Goal: Information Seeking & Learning: Check status

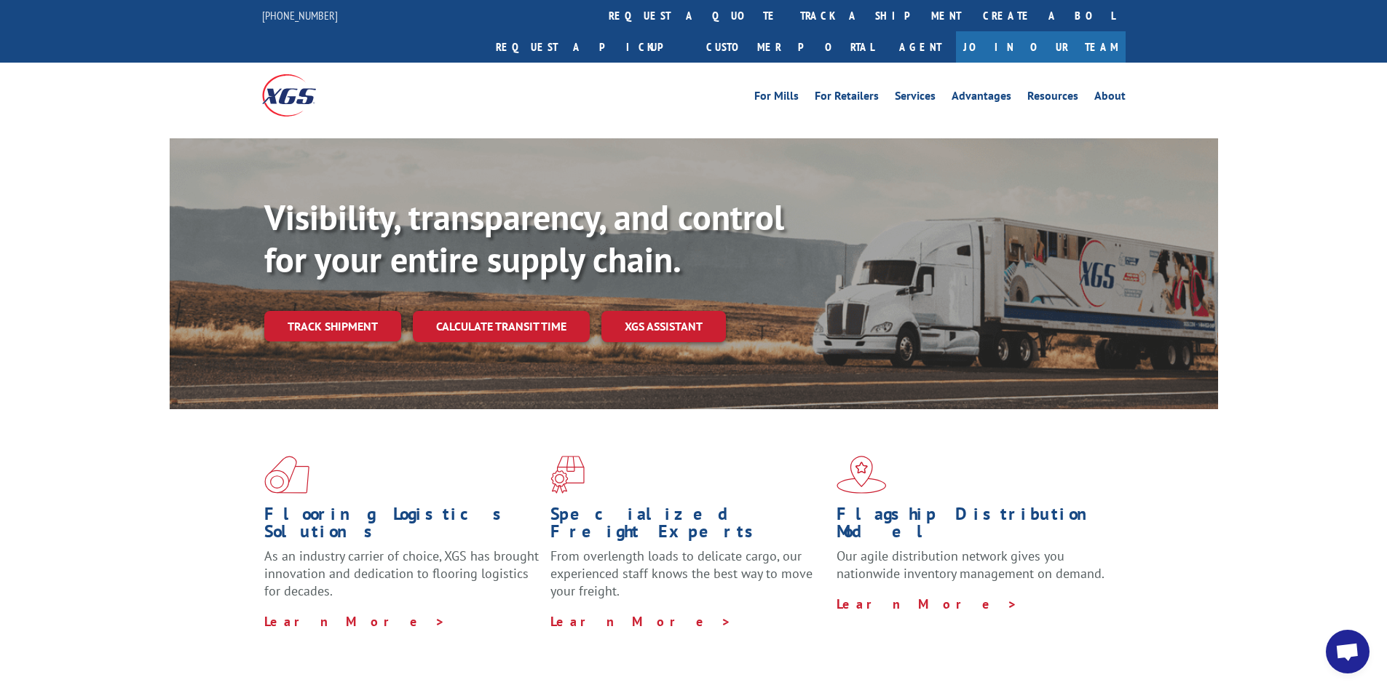
click at [789, 14] on link "track a shipment" at bounding box center [880, 15] width 183 height 31
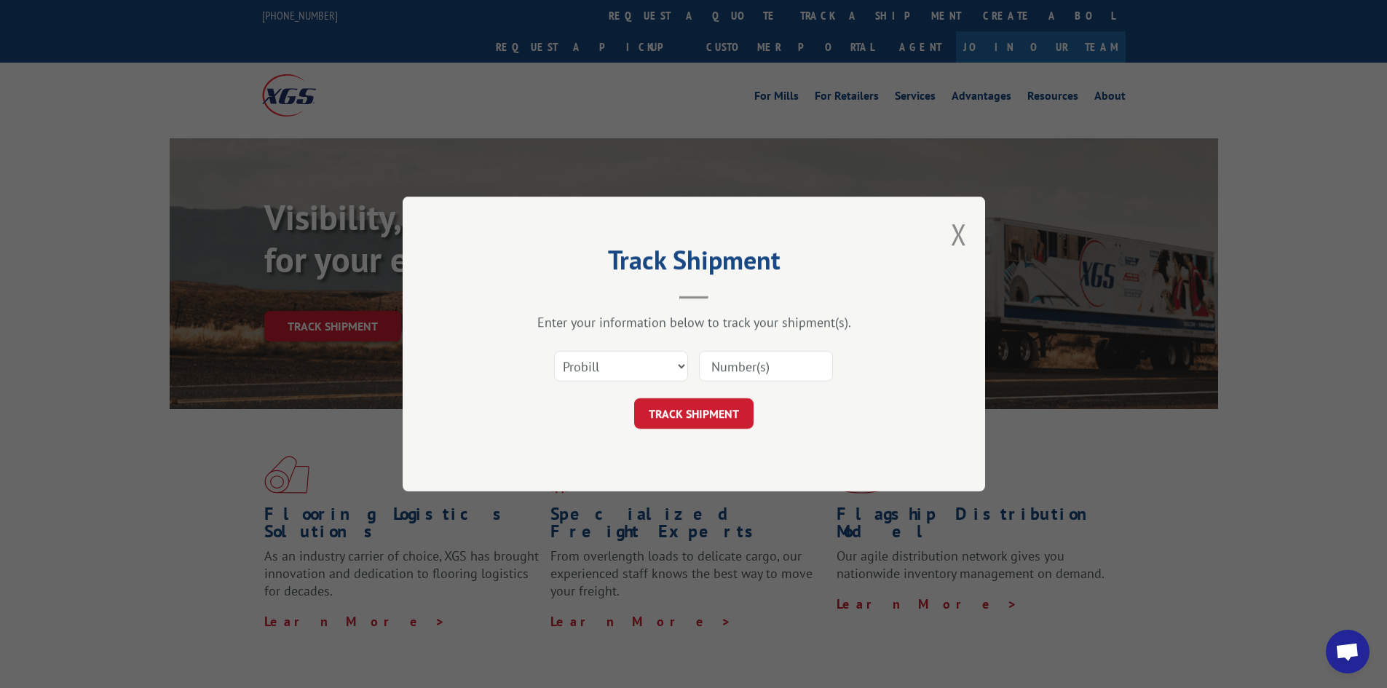
click at [759, 362] on input at bounding box center [766, 366] width 134 height 31
paste input "17523670"
type input "17523670"
click at [716, 412] on button "TRACK SHIPMENT" at bounding box center [693, 413] width 119 height 31
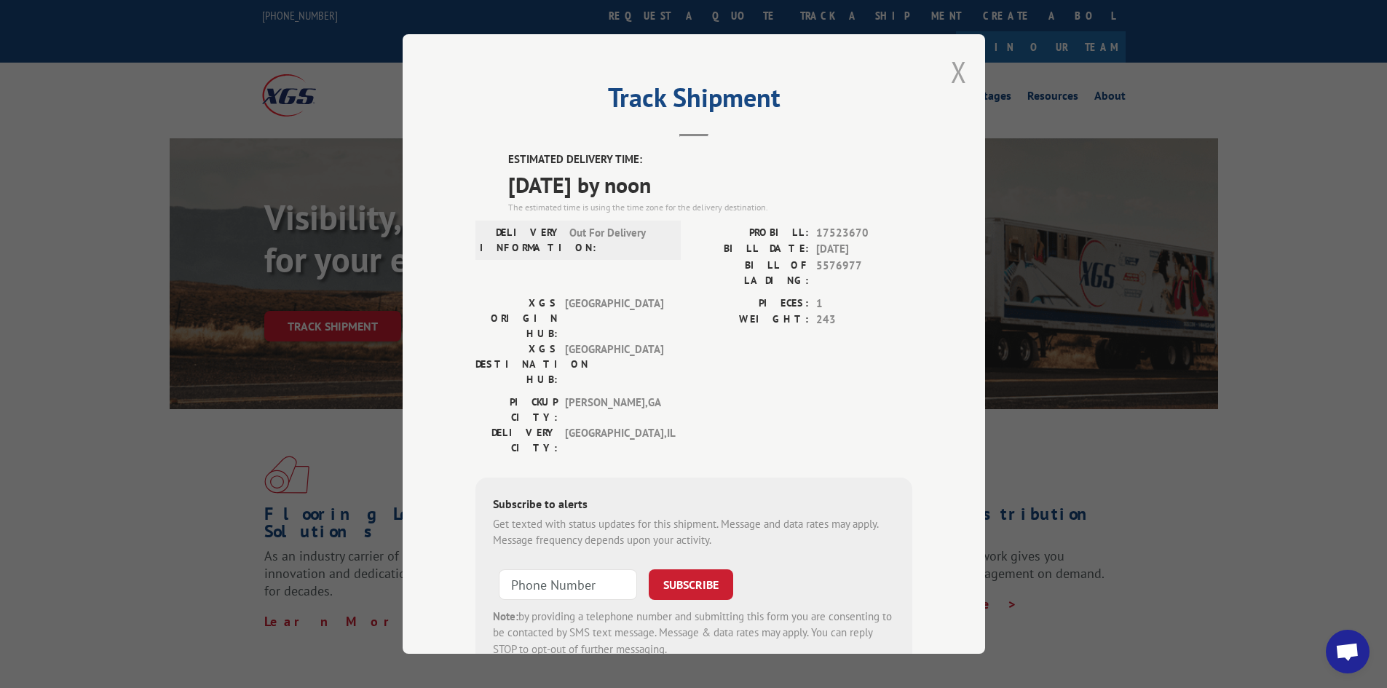
click at [951, 71] on button "Close modal" at bounding box center [959, 71] width 16 height 39
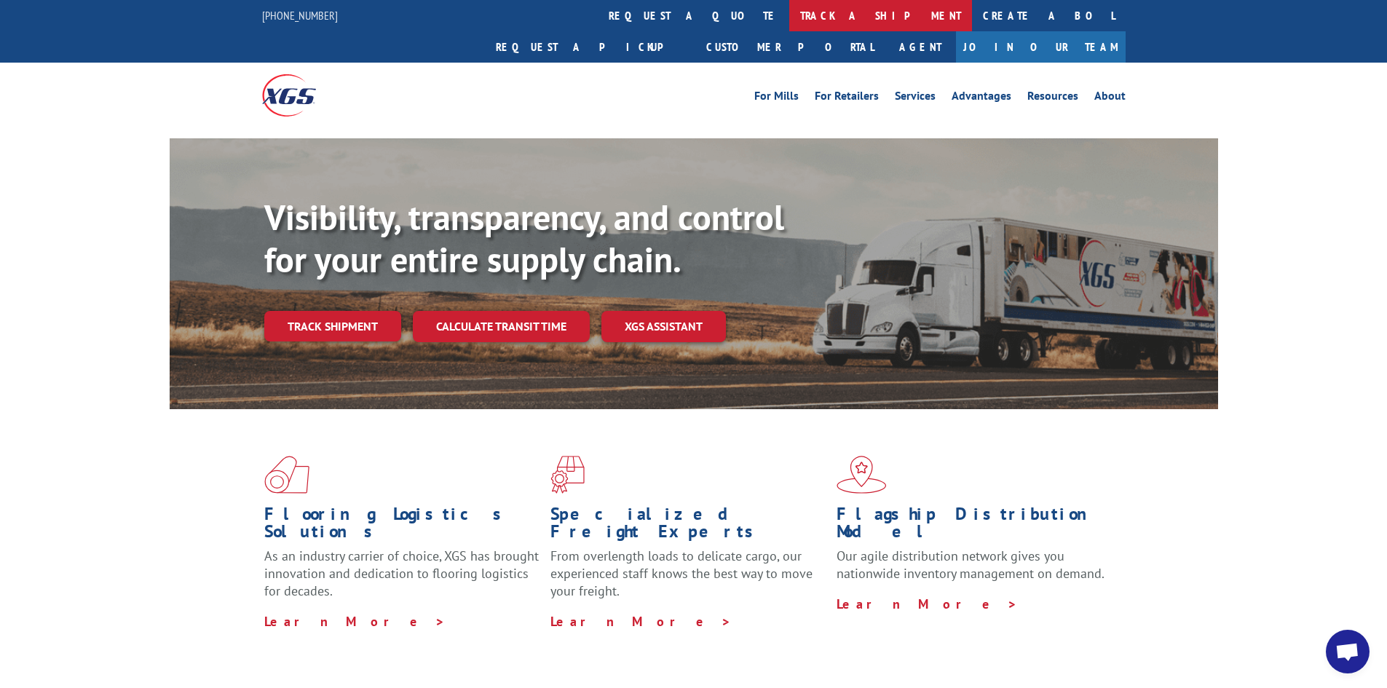
click at [789, 7] on link "track a shipment" at bounding box center [880, 15] width 183 height 31
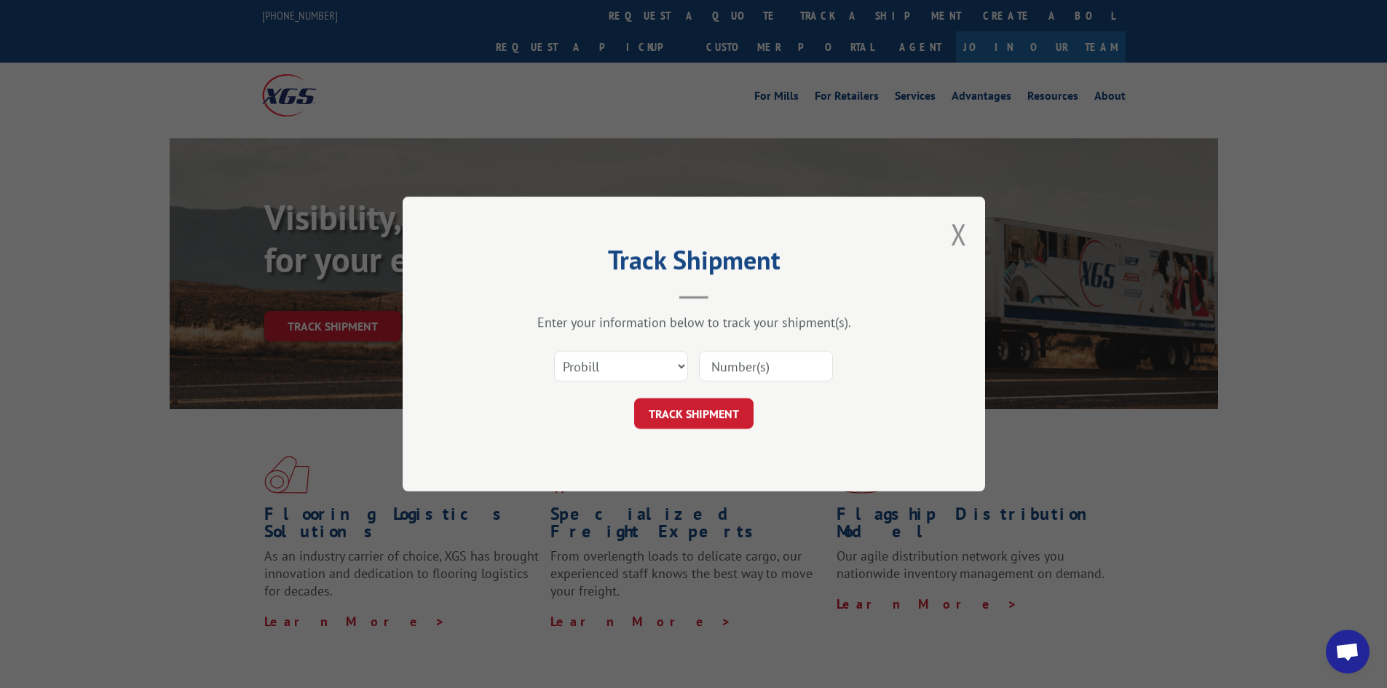
click at [762, 360] on input at bounding box center [766, 366] width 134 height 31
paste input "17688072"
type input "17688072"
click at [690, 406] on button "TRACK SHIPMENT" at bounding box center [693, 413] width 119 height 31
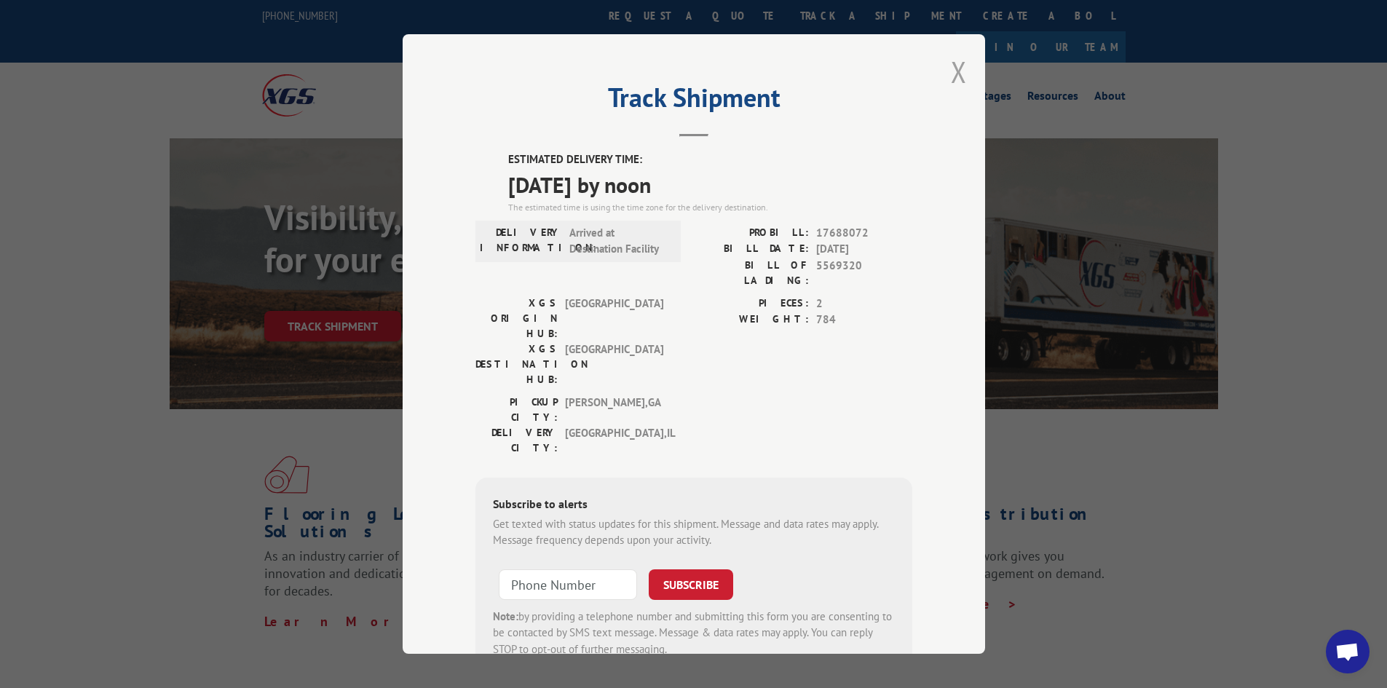
click at [951, 71] on button "Close modal" at bounding box center [959, 71] width 16 height 39
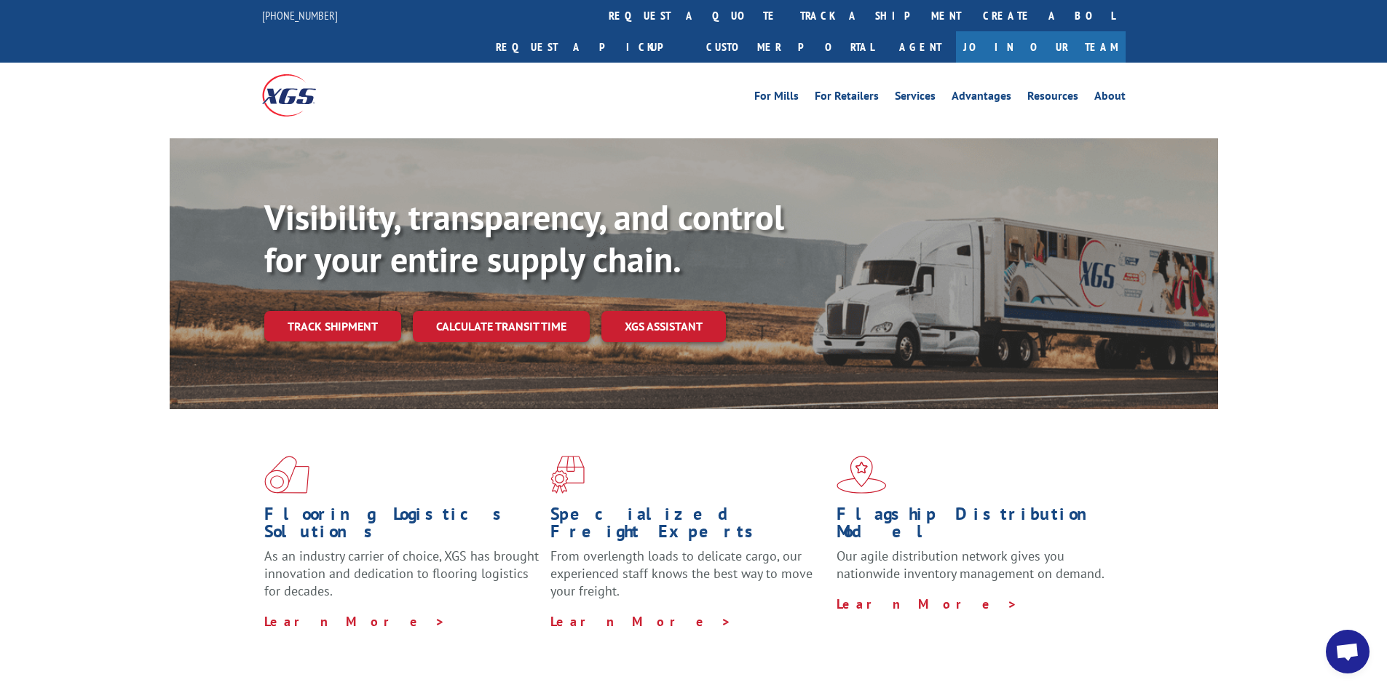
drag, startPoint x: 657, startPoint y: 9, endPoint x: 679, endPoint y: 63, distance: 57.2
click at [789, 9] on link "track a shipment" at bounding box center [880, 15] width 183 height 31
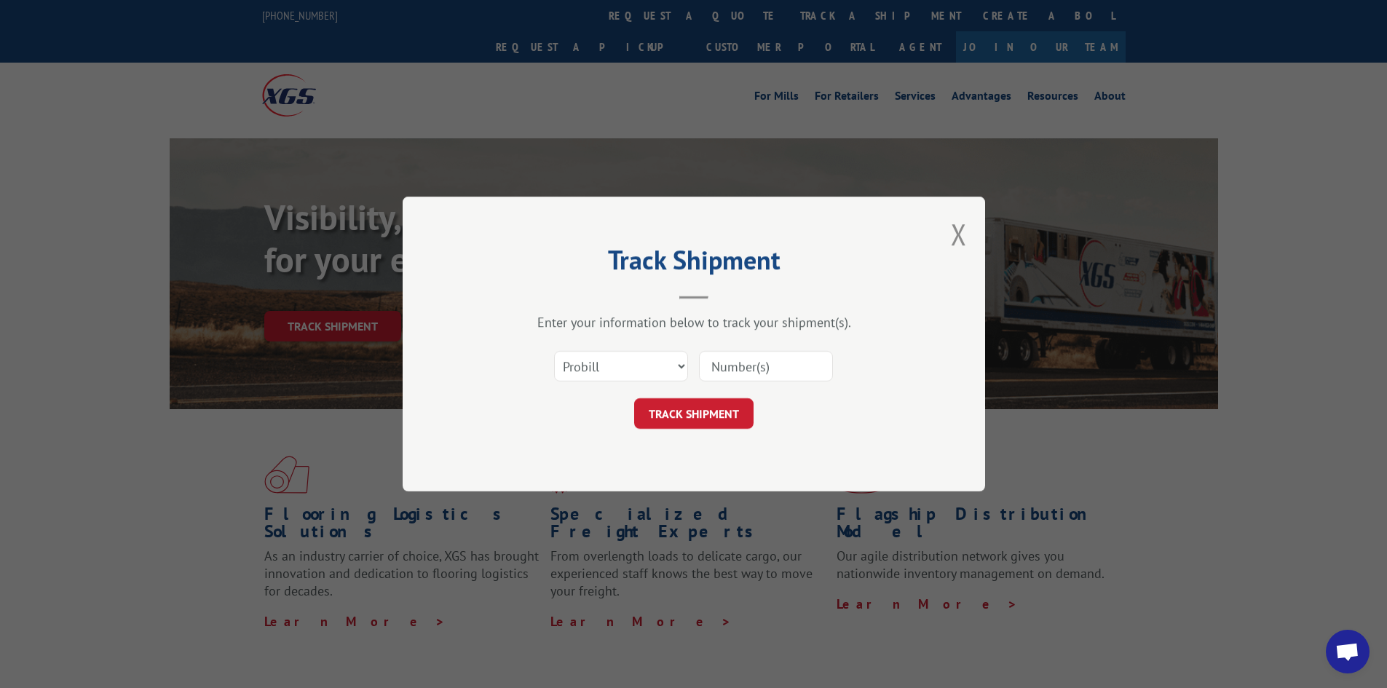
click at [732, 365] on input at bounding box center [766, 366] width 134 height 31
paste input "17480315"
type input "17480315"
click at [694, 415] on button "TRACK SHIPMENT" at bounding box center [693, 413] width 119 height 31
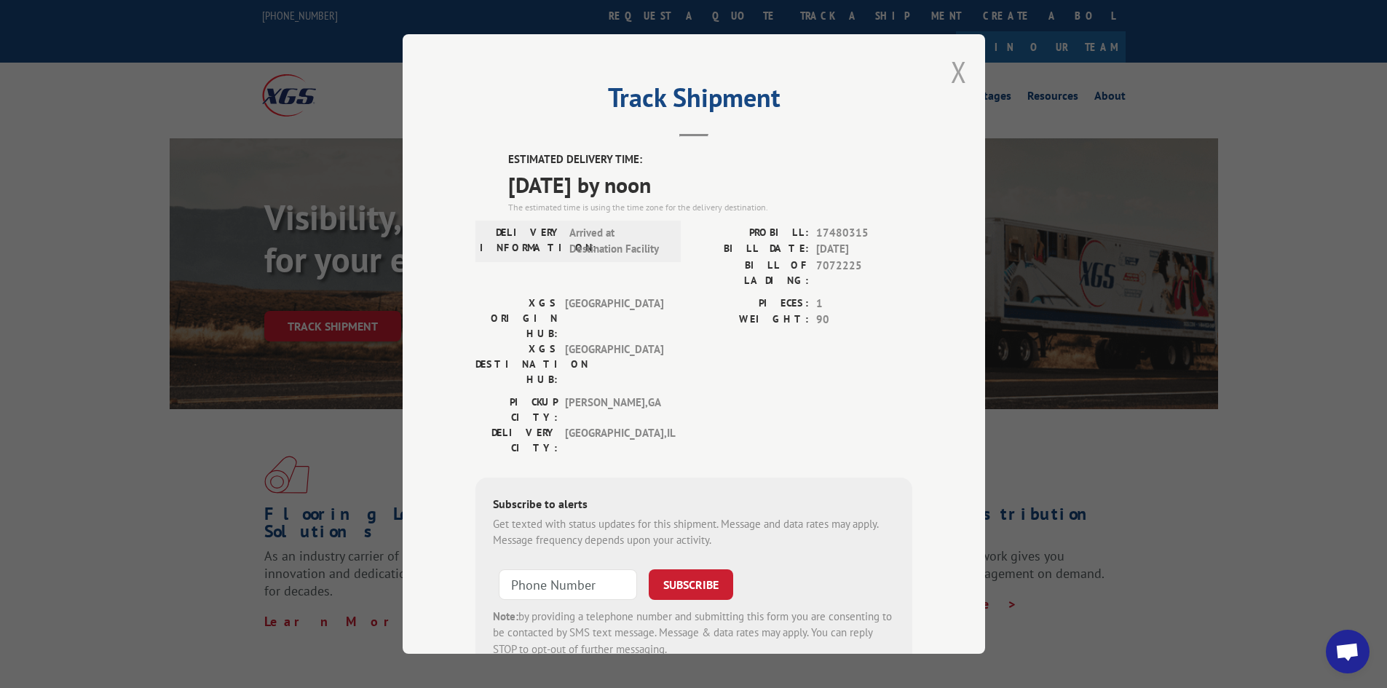
click at [952, 69] on button "Close modal" at bounding box center [959, 71] width 16 height 39
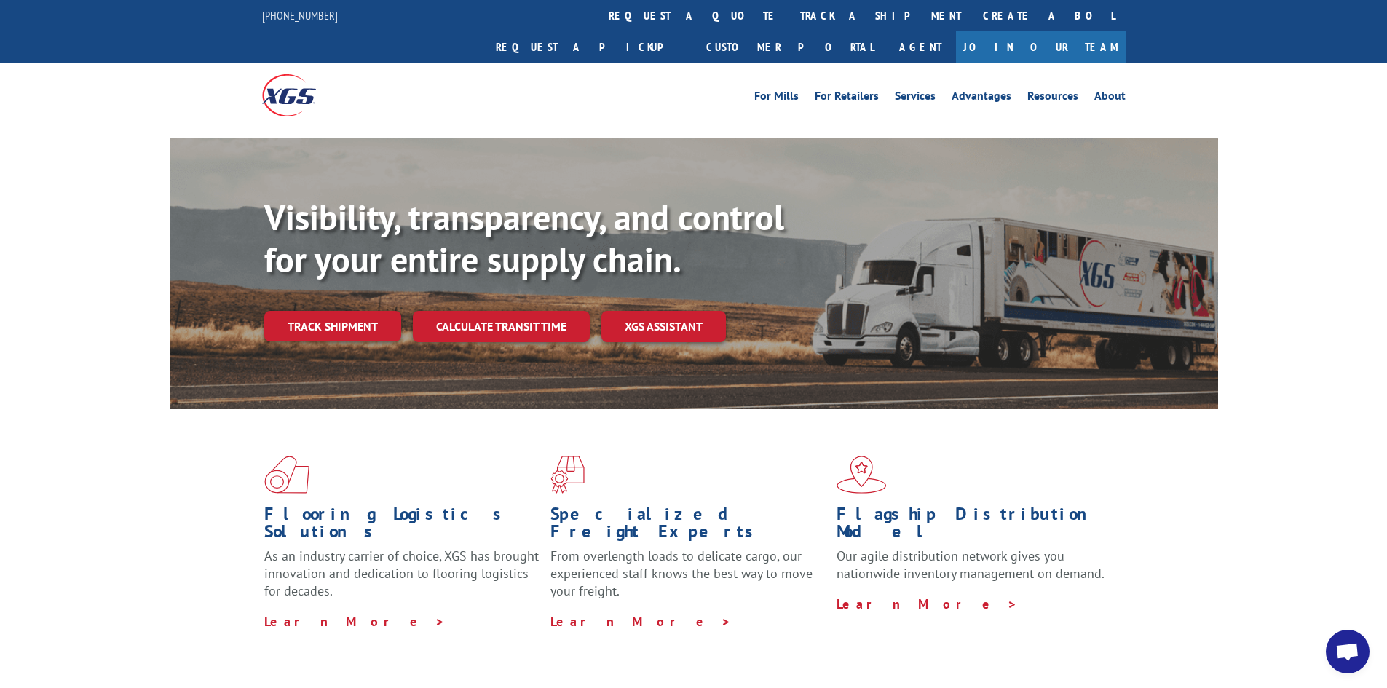
drag, startPoint x: 647, startPoint y: 14, endPoint x: 693, endPoint y: 45, distance: 55.5
click at [789, 14] on link "track a shipment" at bounding box center [880, 15] width 183 height 31
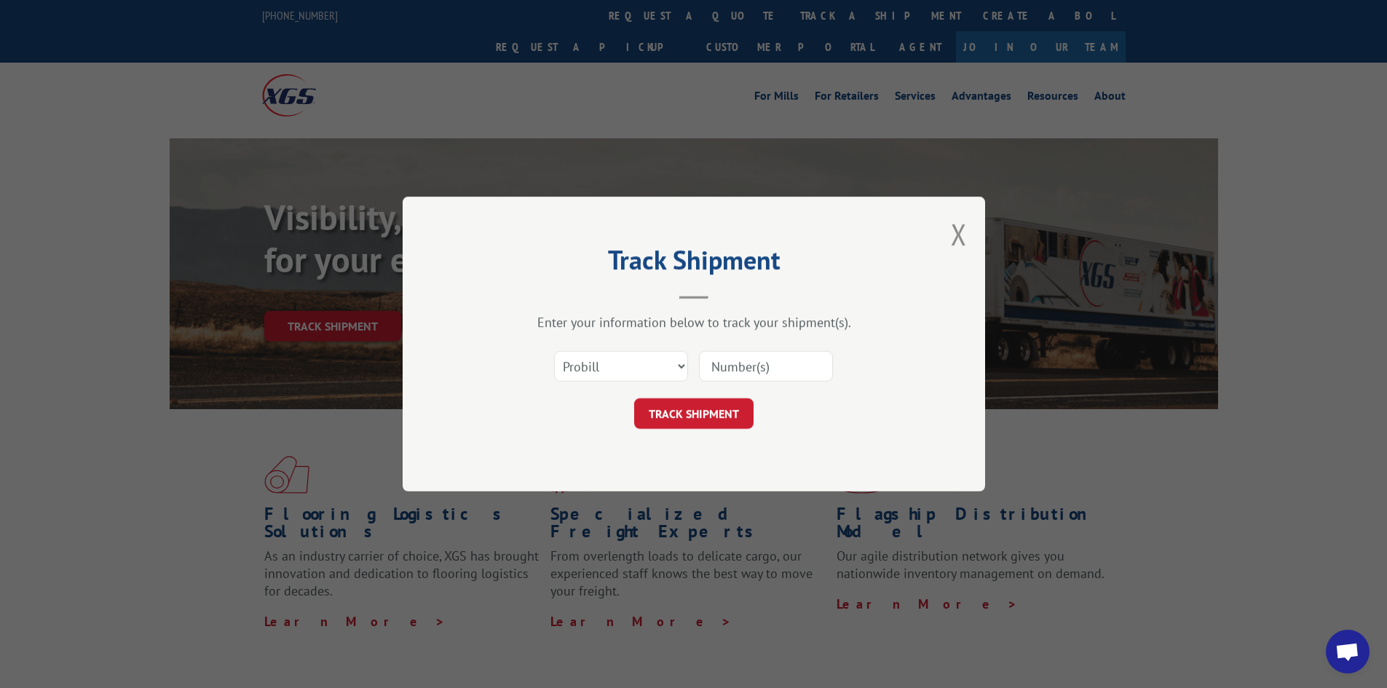
click at [791, 362] on input at bounding box center [766, 366] width 134 height 31
paste input "17523670"
type input "17523670"
click at [714, 407] on button "TRACK SHIPMENT" at bounding box center [693, 413] width 119 height 31
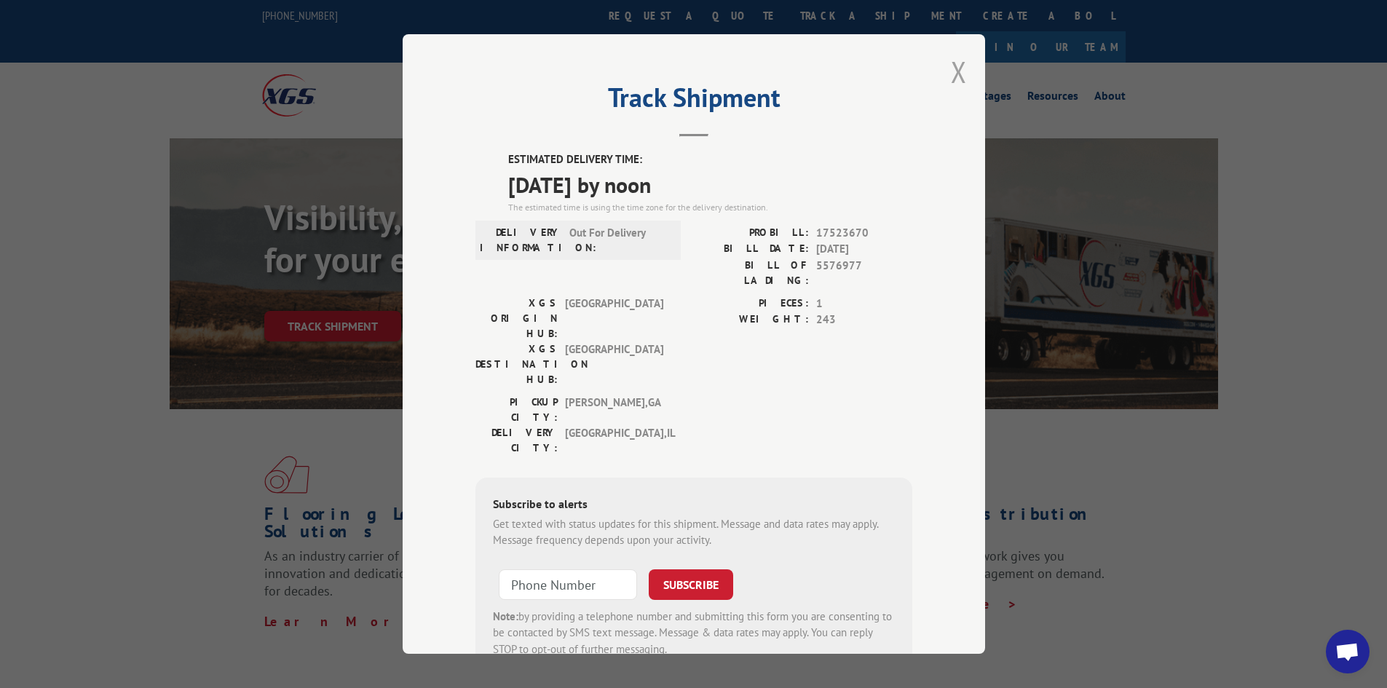
click at [952, 68] on button "Close modal" at bounding box center [959, 71] width 16 height 39
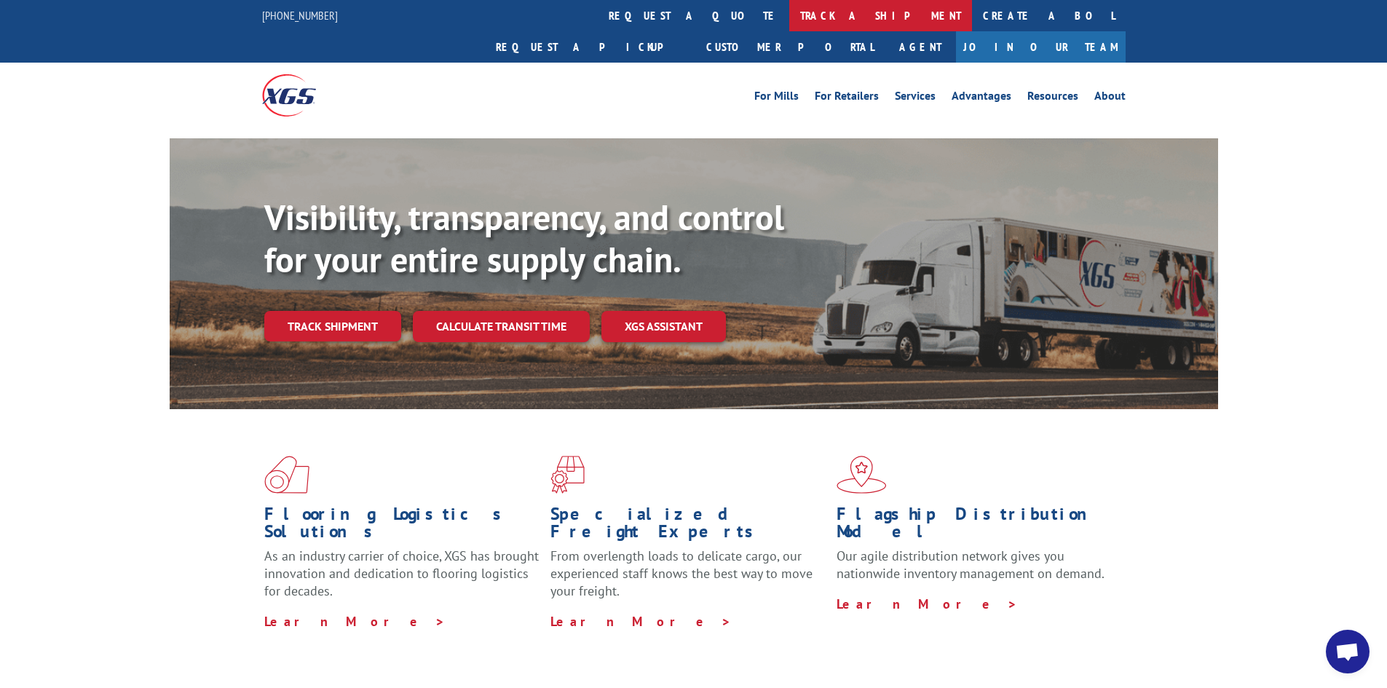
click at [789, 15] on link "track a shipment" at bounding box center [880, 15] width 183 height 31
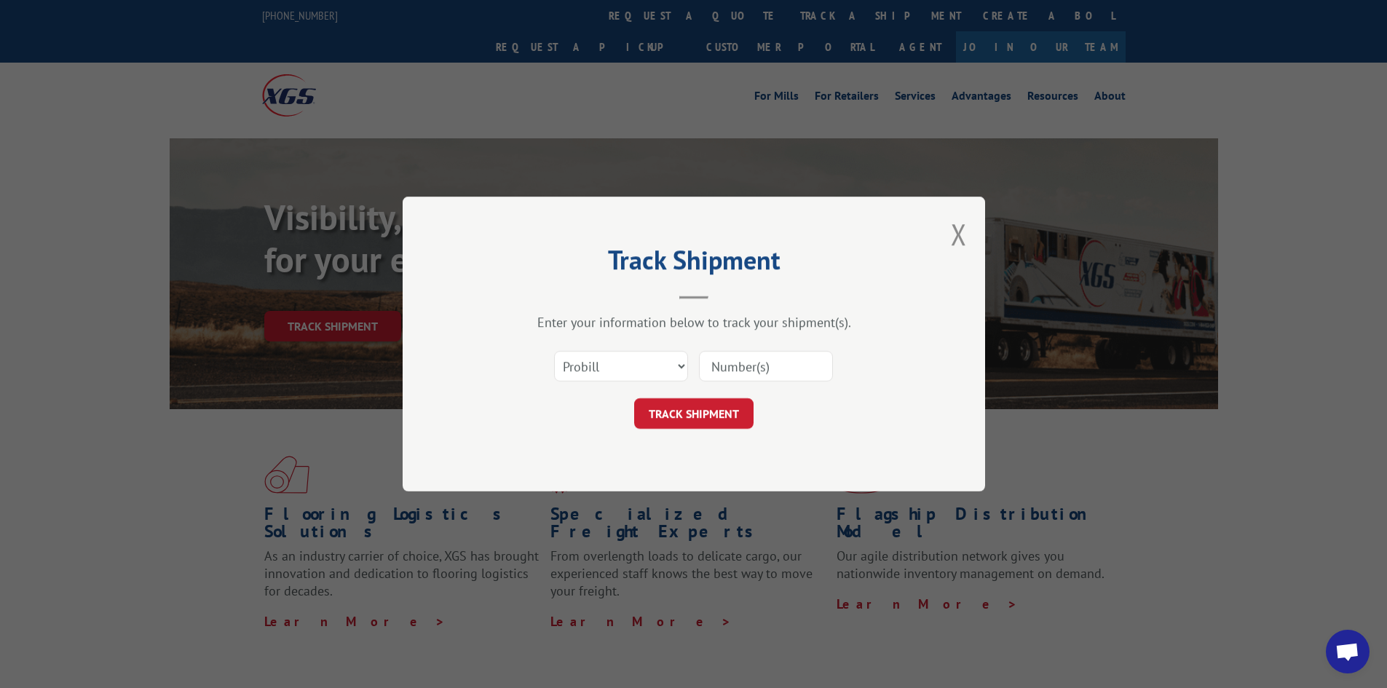
click at [764, 363] on input at bounding box center [766, 366] width 134 height 31
paste input "17639739"
type input "17639739"
click at [712, 411] on button "TRACK SHIPMENT" at bounding box center [693, 413] width 119 height 31
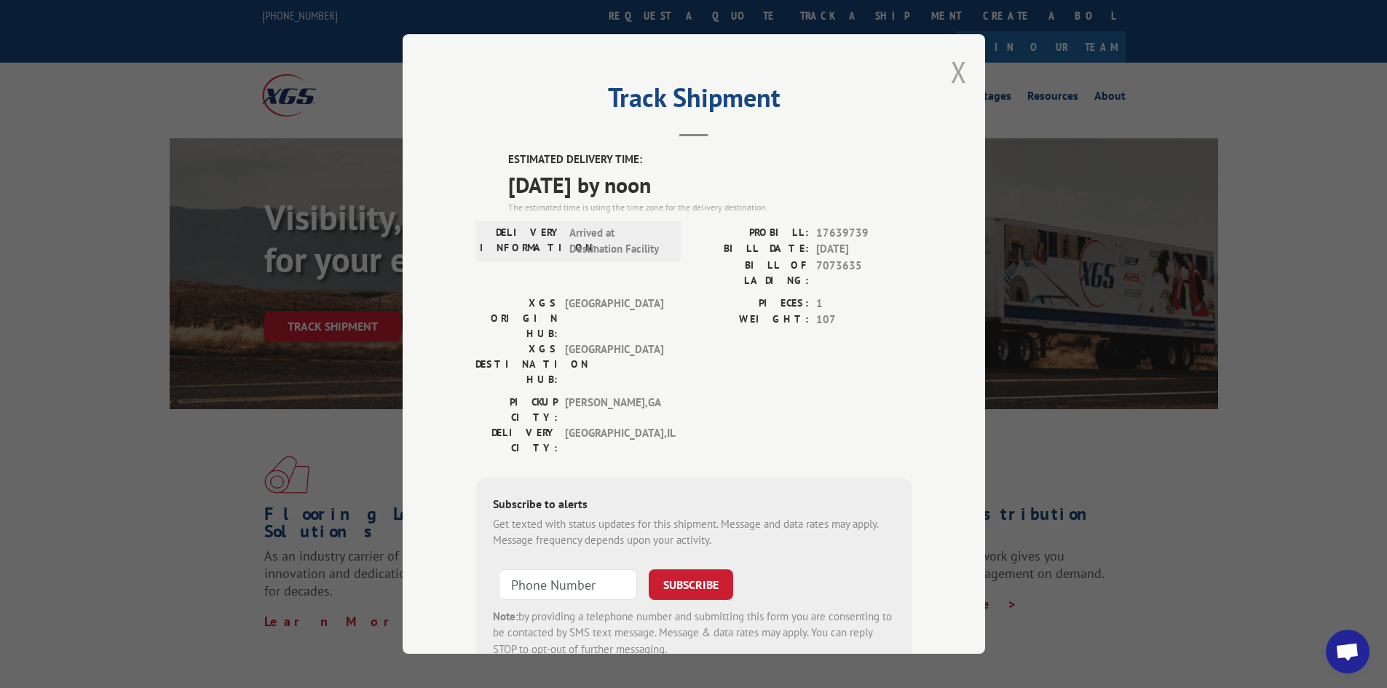
click at [953, 72] on button "Close modal" at bounding box center [959, 71] width 16 height 39
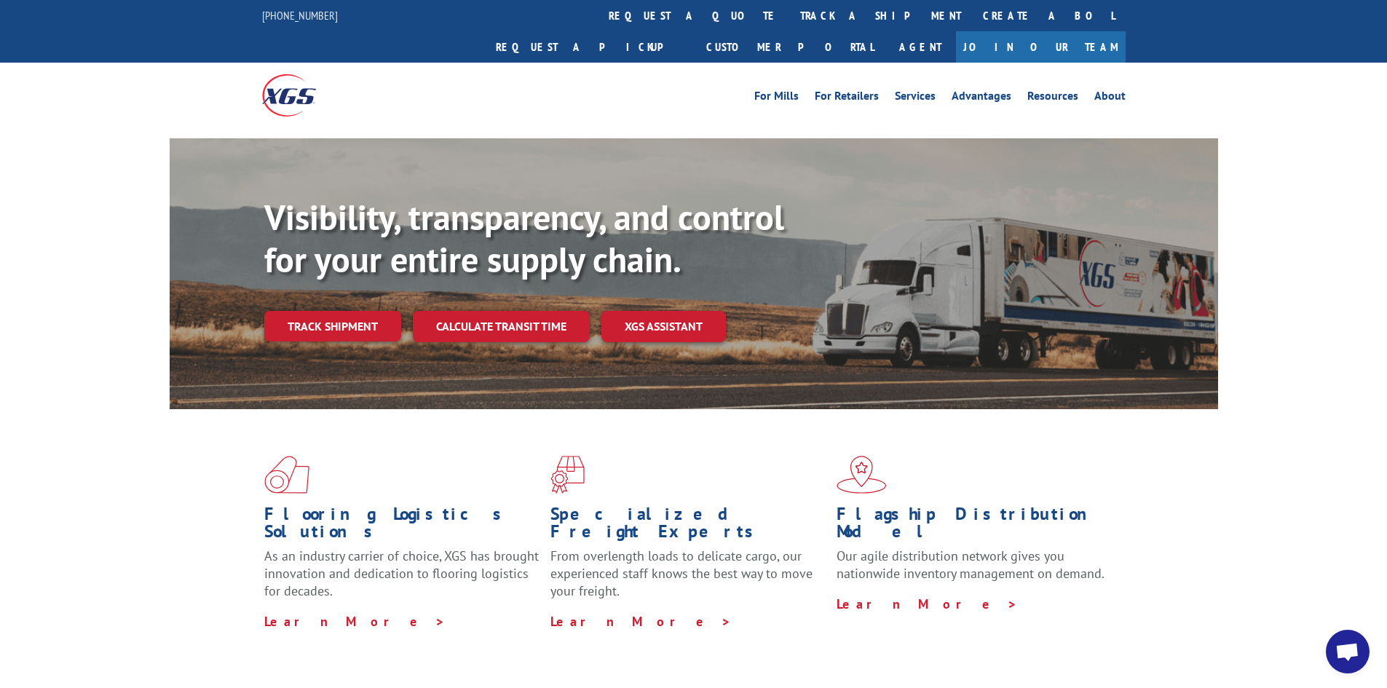
drag, startPoint x: 637, startPoint y: 9, endPoint x: 662, endPoint y: 27, distance: 30.7
click at [789, 9] on link "track a shipment" at bounding box center [880, 15] width 183 height 31
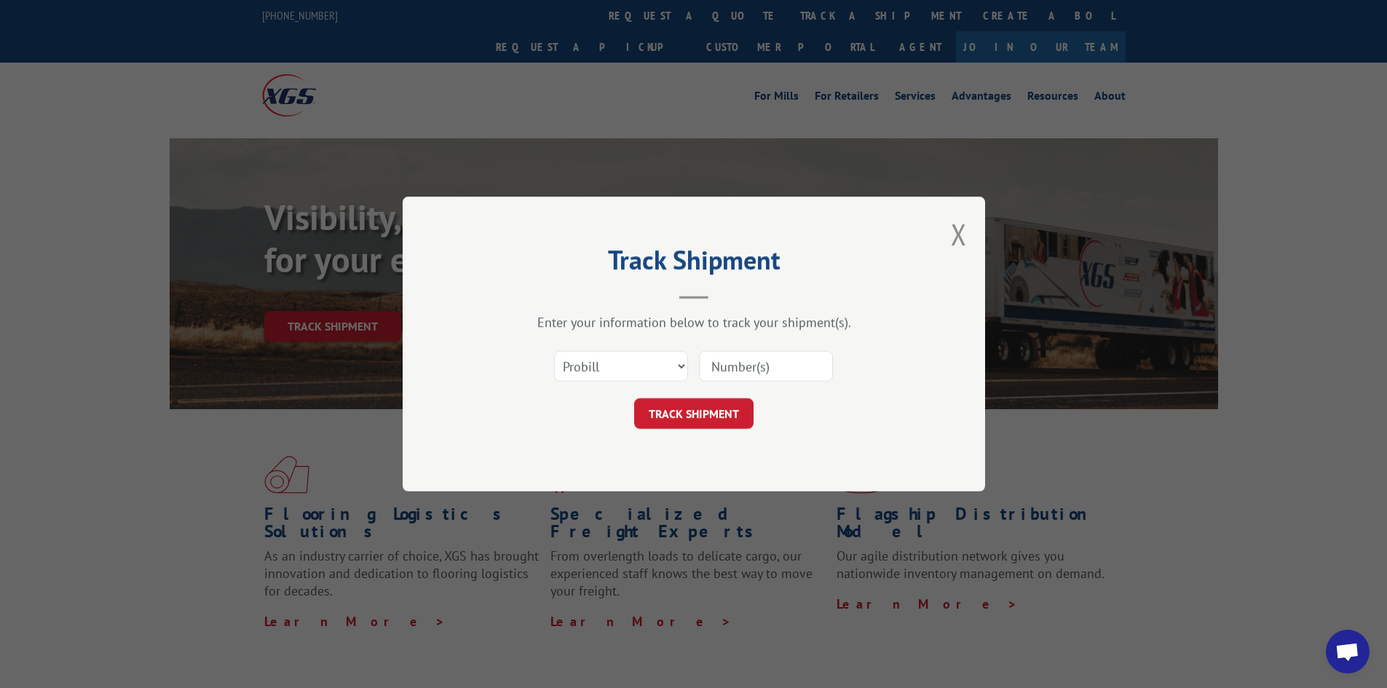
click at [788, 356] on input at bounding box center [766, 366] width 134 height 31
click at [789, 368] on input at bounding box center [766, 366] width 134 height 31
drag, startPoint x: 801, startPoint y: 318, endPoint x: 769, endPoint y: 368, distance: 59.0
click at [769, 368] on input at bounding box center [766, 366] width 134 height 31
paste input "17692724"
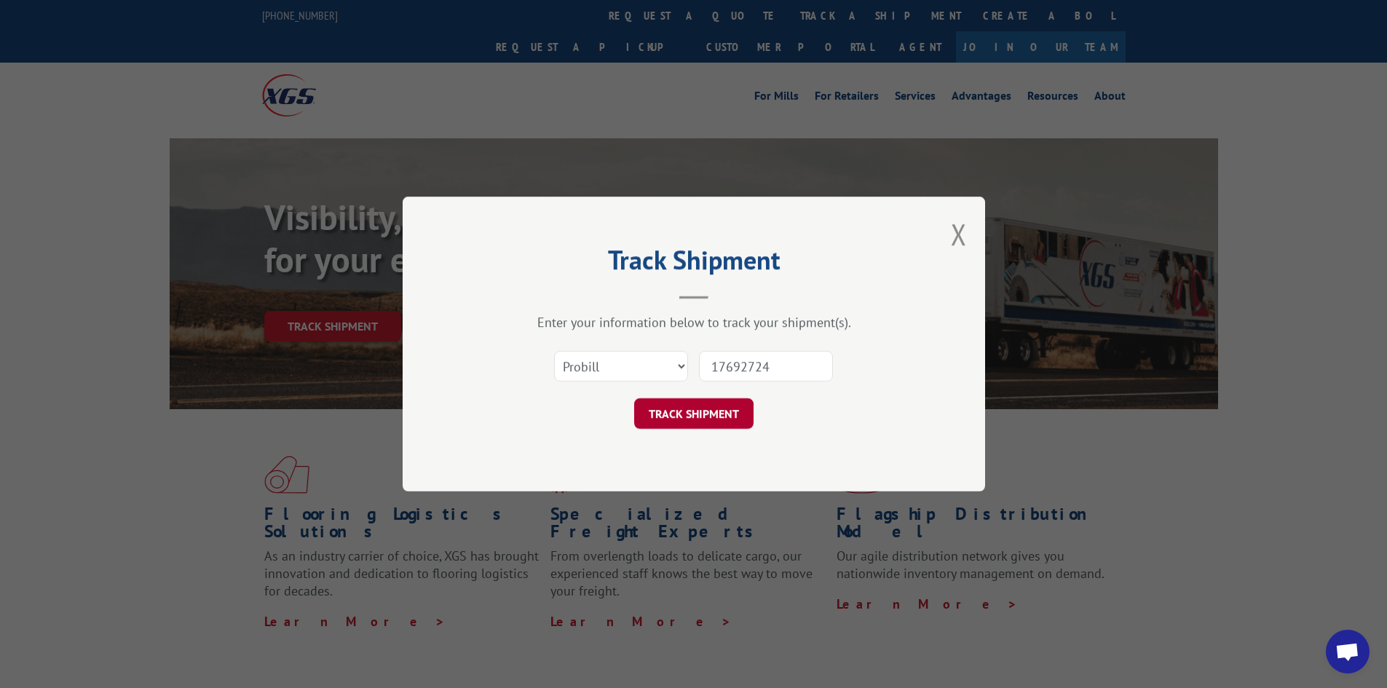
type input "17692724"
click at [689, 417] on button "TRACK SHIPMENT" at bounding box center [693, 413] width 119 height 31
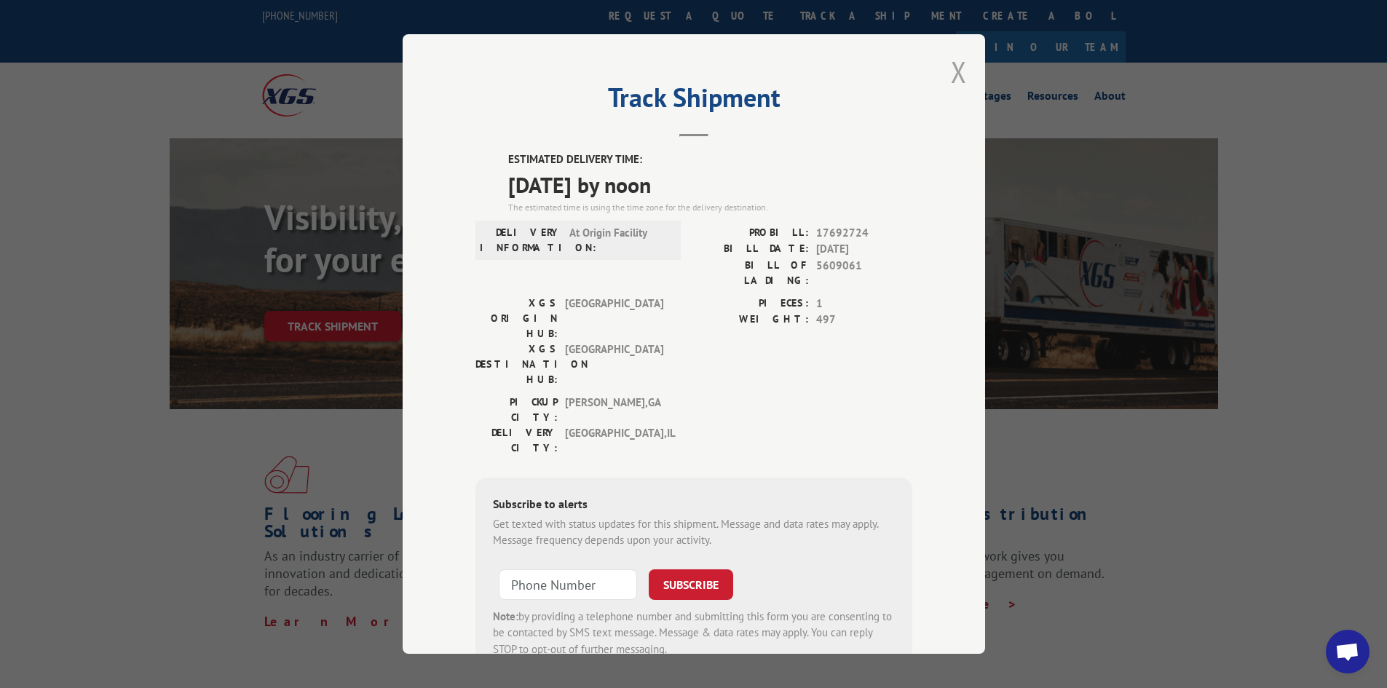
click at [952, 71] on button "Close modal" at bounding box center [959, 71] width 16 height 39
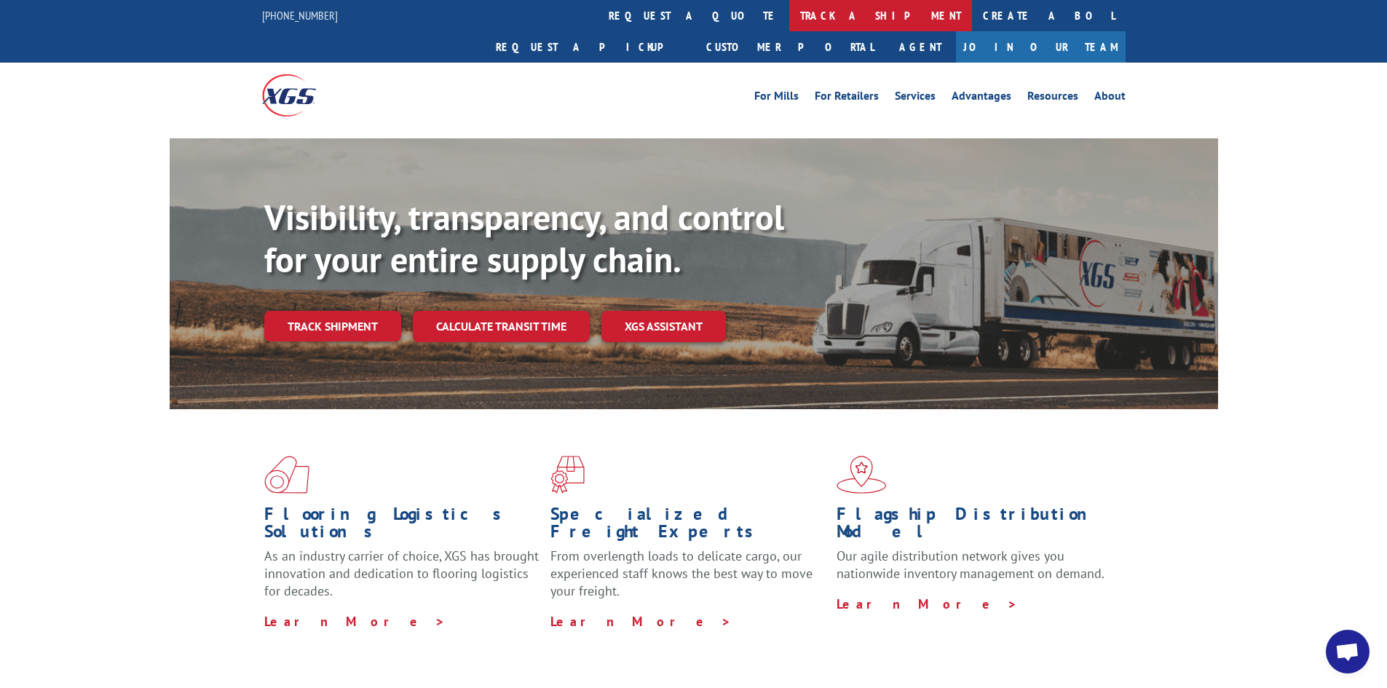
click at [789, 20] on link "track a shipment" at bounding box center [880, 15] width 183 height 31
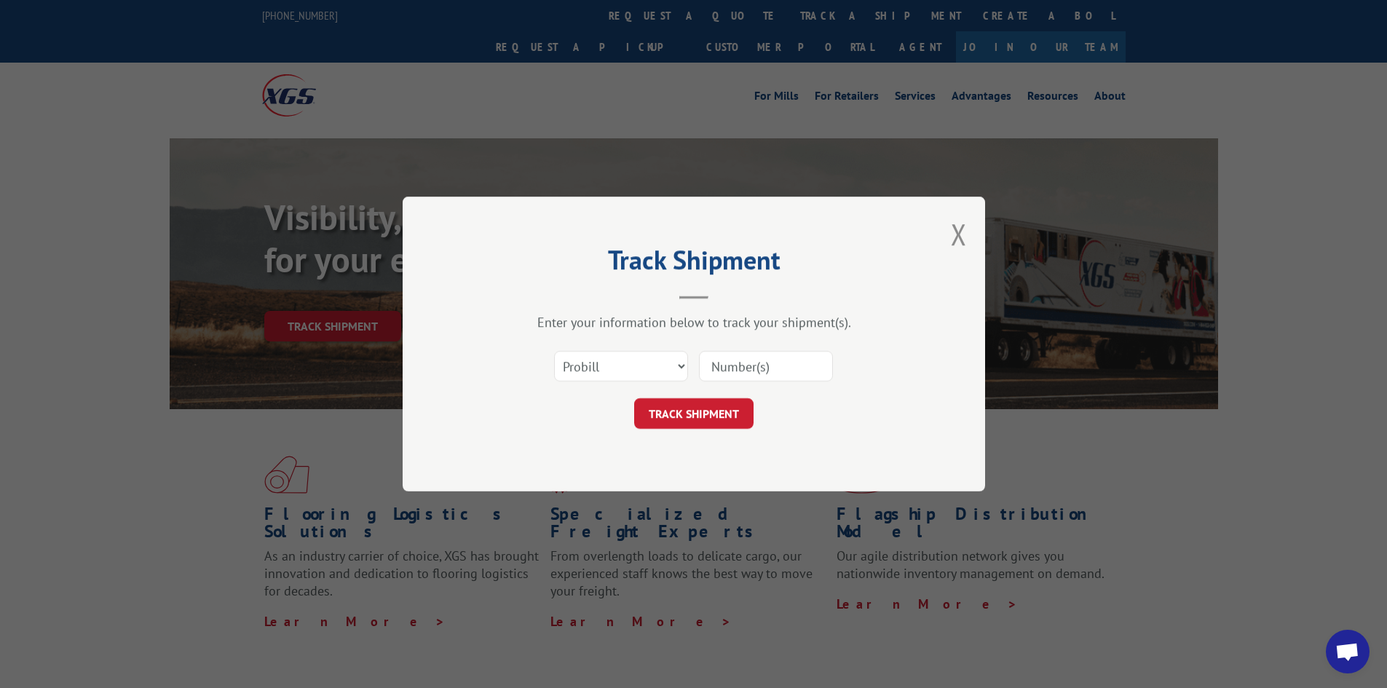
drag, startPoint x: 773, startPoint y: 365, endPoint x: 822, endPoint y: 365, distance: 48.8
click at [809, 364] on input at bounding box center [766, 366] width 134 height 31
type input "17523670"
click at [634, 398] on button "TRACK SHIPMENT" at bounding box center [693, 413] width 119 height 31
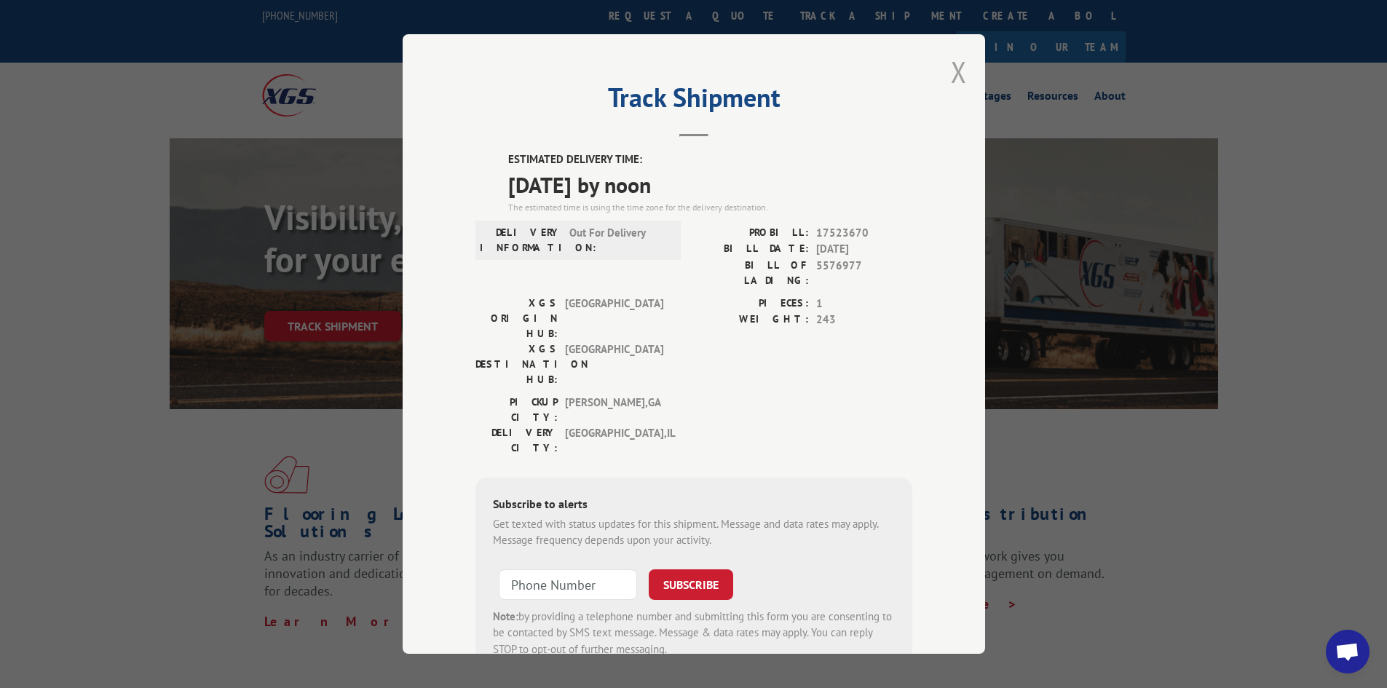
click at [951, 69] on button "Close modal" at bounding box center [959, 71] width 16 height 39
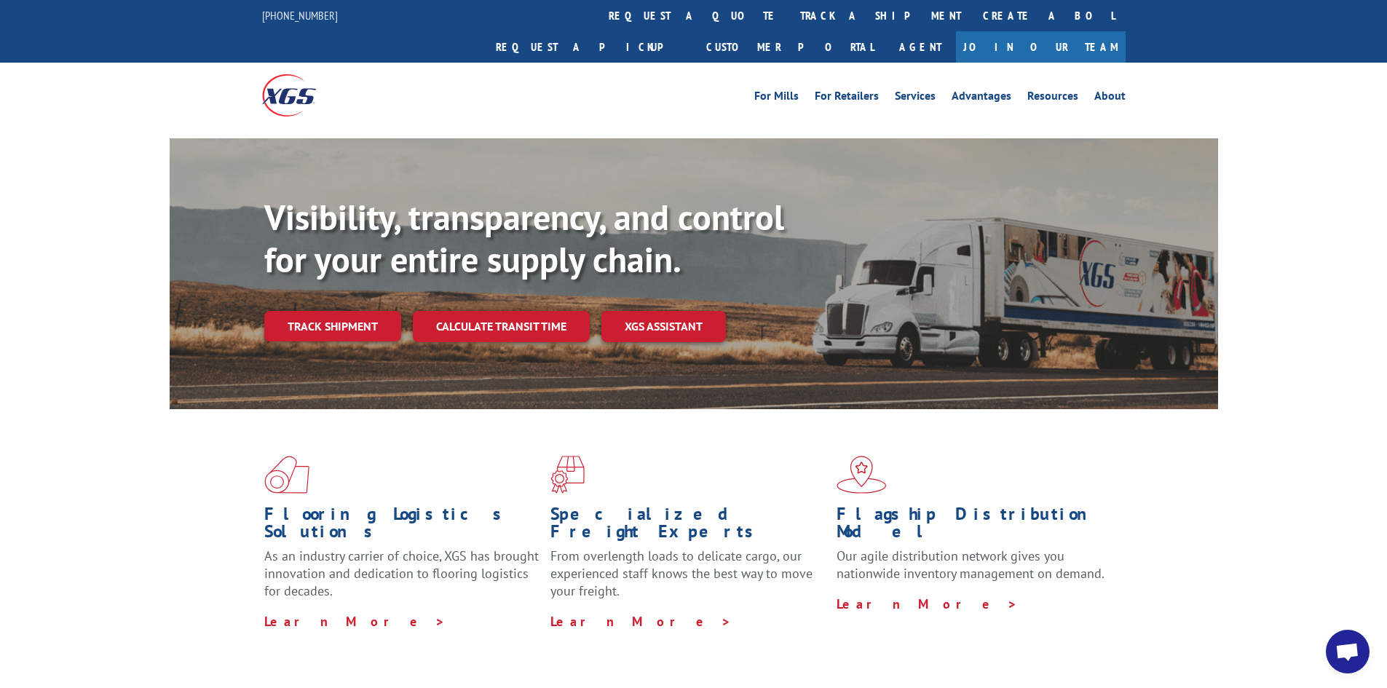
drag, startPoint x: 658, startPoint y: 14, endPoint x: 719, endPoint y: 77, distance: 88.1
click at [789, 14] on link "track a shipment" at bounding box center [880, 15] width 183 height 31
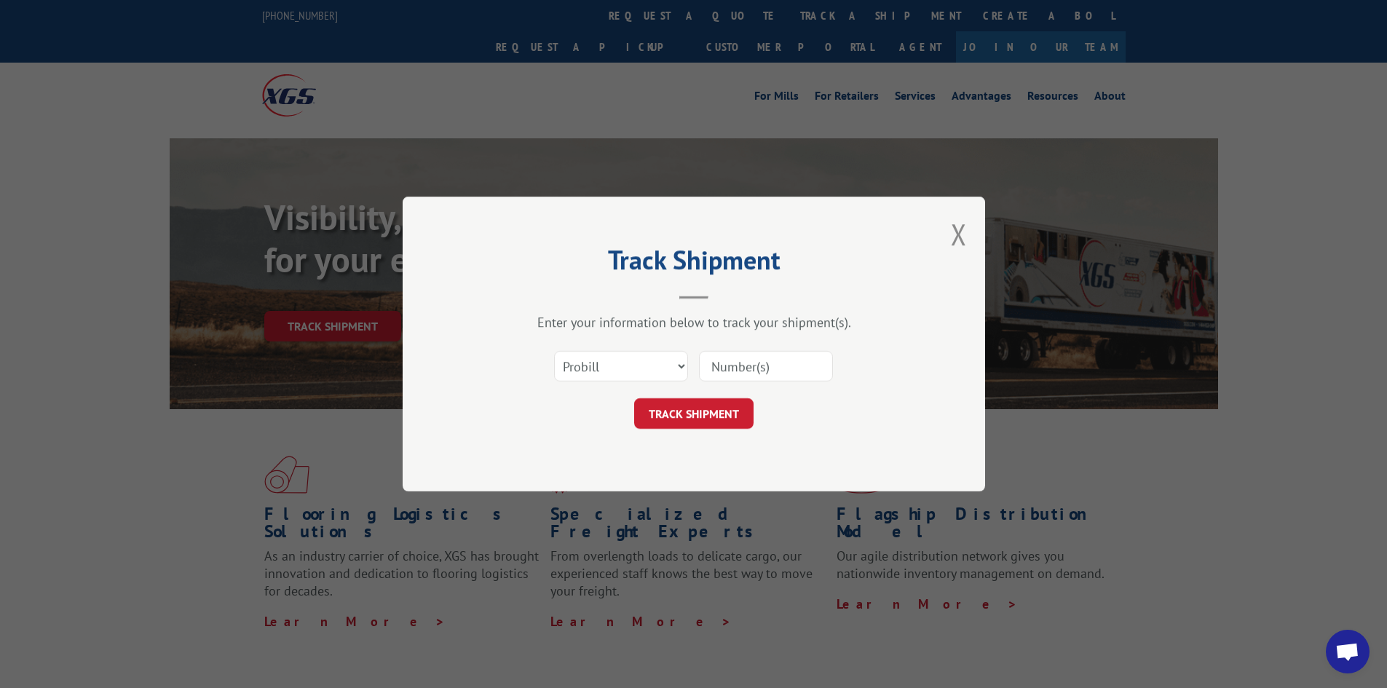
click at [800, 371] on input at bounding box center [766, 366] width 134 height 31
type input "17523670"
click at [634, 398] on button "TRACK SHIPMENT" at bounding box center [693, 413] width 119 height 31
